Goal: Task Accomplishment & Management: Manage account settings

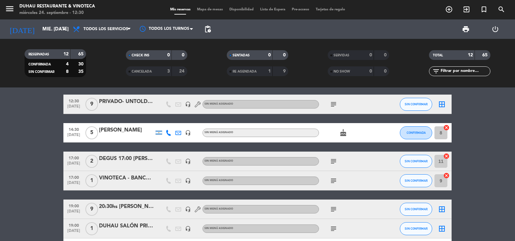
scroll to position [65, 0]
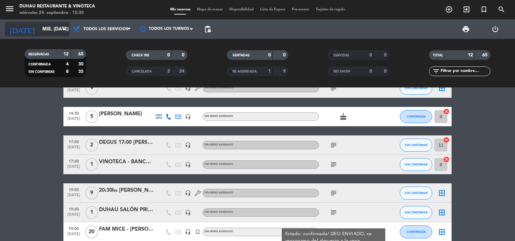
drag, startPoint x: 39, startPoint y: 22, endPoint x: 41, endPoint y: 35, distance: 13.5
click at [39, 25] on div "[DATE] mié. [DATE] arrow_drop_down" at bounding box center [37, 28] width 65 height 19
click at [41, 36] on div "[DATE] mié. [DATE] arrow_drop_down" at bounding box center [37, 29] width 65 height 14
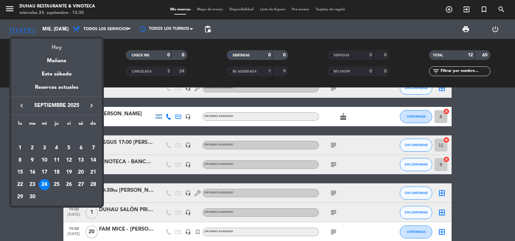
click at [45, 41] on div "Hoy" at bounding box center [56, 45] width 91 height 13
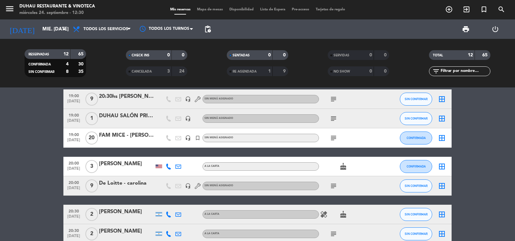
scroll to position [194, 0]
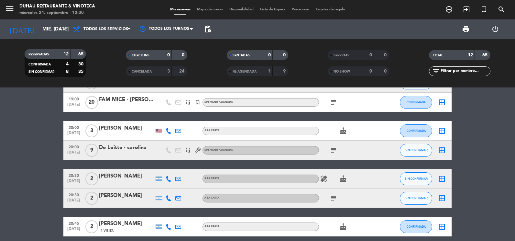
click at [120, 149] on div "De Loitte - carolina" at bounding box center [126, 147] width 55 height 8
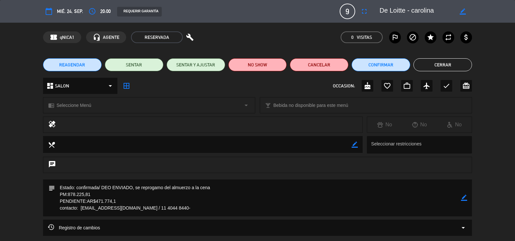
click at [86, 61] on button "REAGENDAR" at bounding box center [72, 64] width 59 height 13
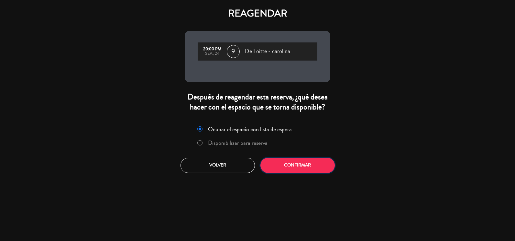
click at [277, 166] on button "Confirmar" at bounding box center [298, 165] width 74 height 15
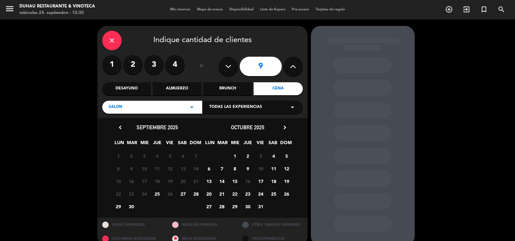
click at [192, 89] on div "Almuerzo" at bounding box center [177, 88] width 49 height 13
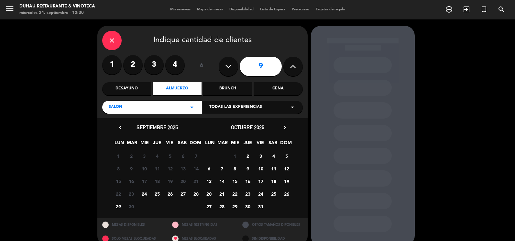
click at [143, 193] on span "24" at bounding box center [144, 193] width 11 height 11
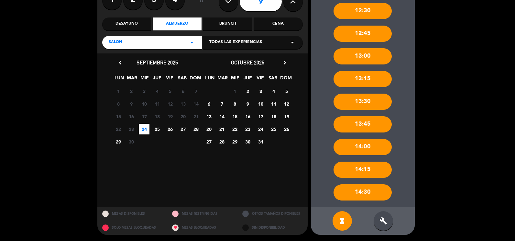
scroll to position [65, 0]
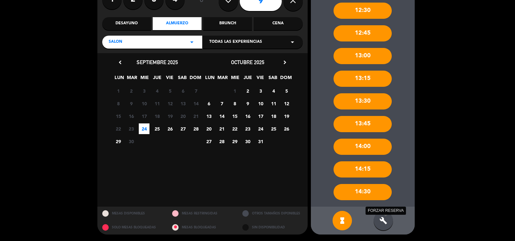
click at [386, 220] on icon "build" at bounding box center [384, 221] width 8 height 8
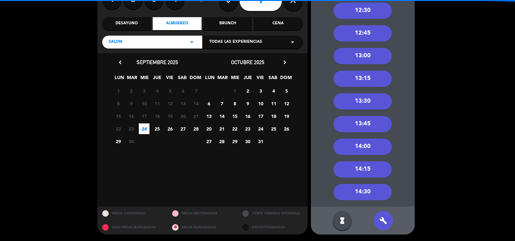
click at [371, 102] on div "13:30" at bounding box center [363, 101] width 58 height 16
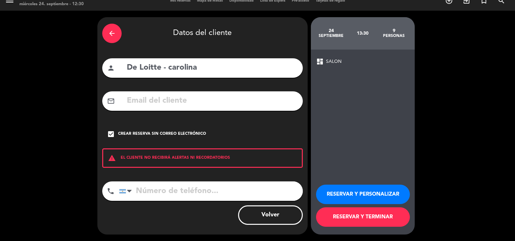
scroll to position [9, 0]
click at [372, 196] on button "RESERVAR Y PERSONALIZAR" at bounding box center [363, 194] width 94 height 19
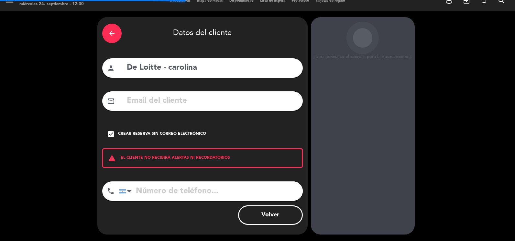
scroll to position [18, 0]
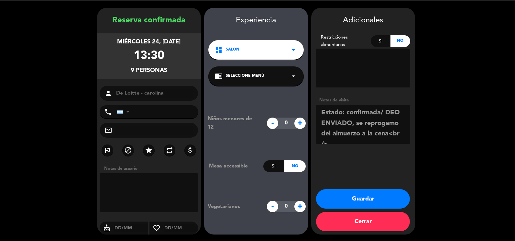
click at [352, 196] on button "Guardar" at bounding box center [363, 198] width 94 height 19
